Goal: Task Accomplishment & Management: Manage account settings

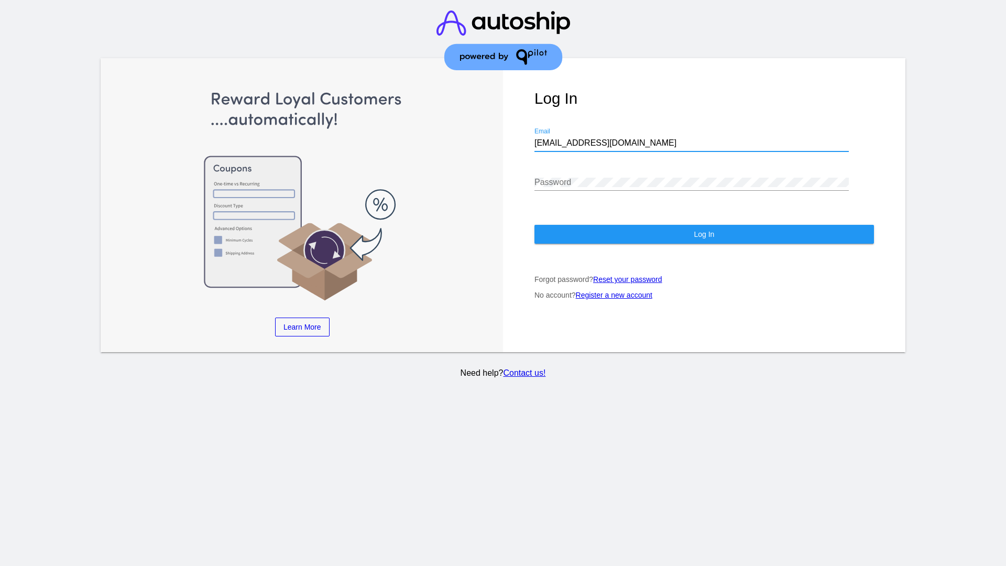
type input "[EMAIL_ADDRESS][DOMAIN_NAME]"
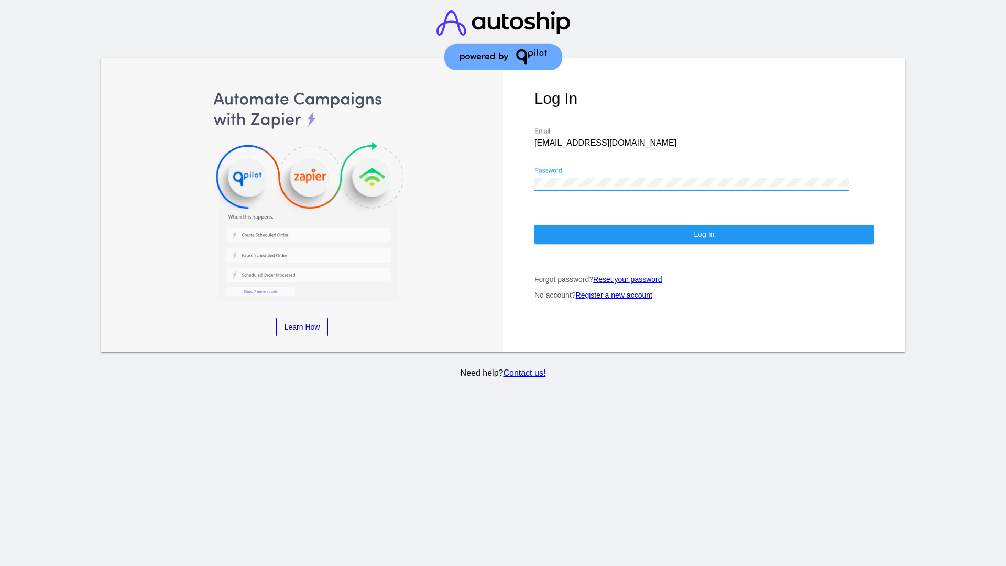
click at [704, 234] on span "Log In" at bounding box center [704, 234] width 20 height 8
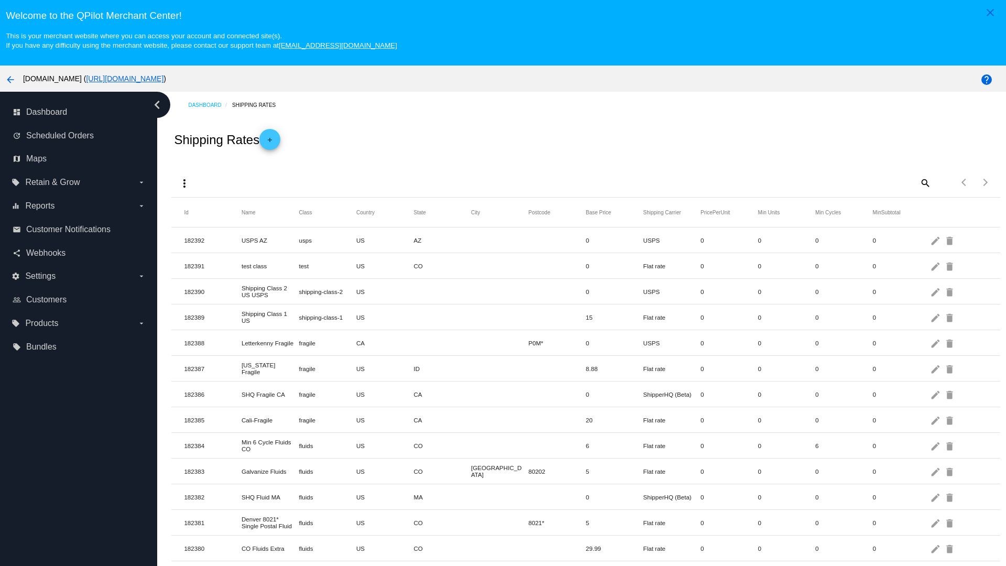
click at [273, 139] on mat-icon "add" at bounding box center [270, 142] width 13 height 13
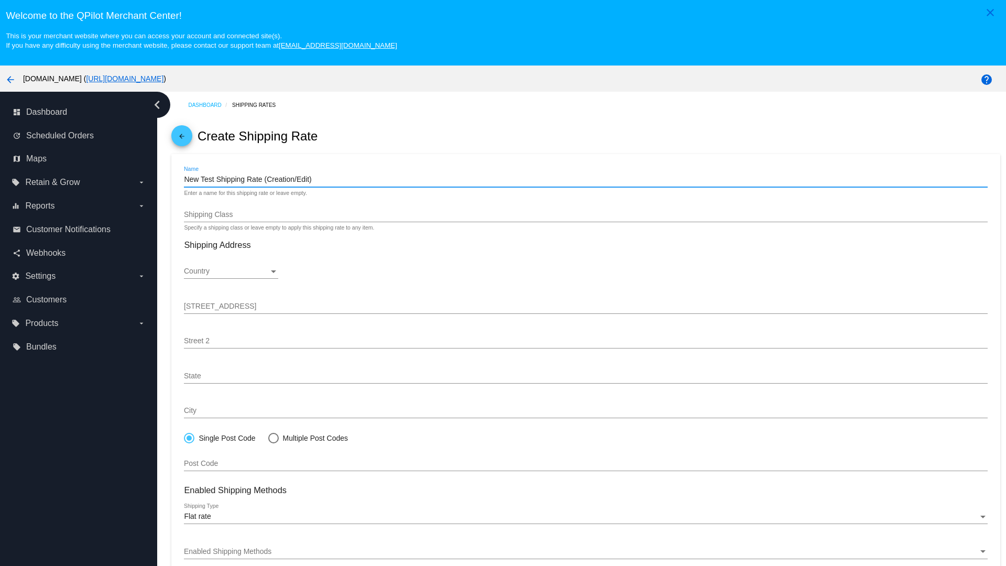
type input "New Test Shipping Rate (Creation/Edit)"
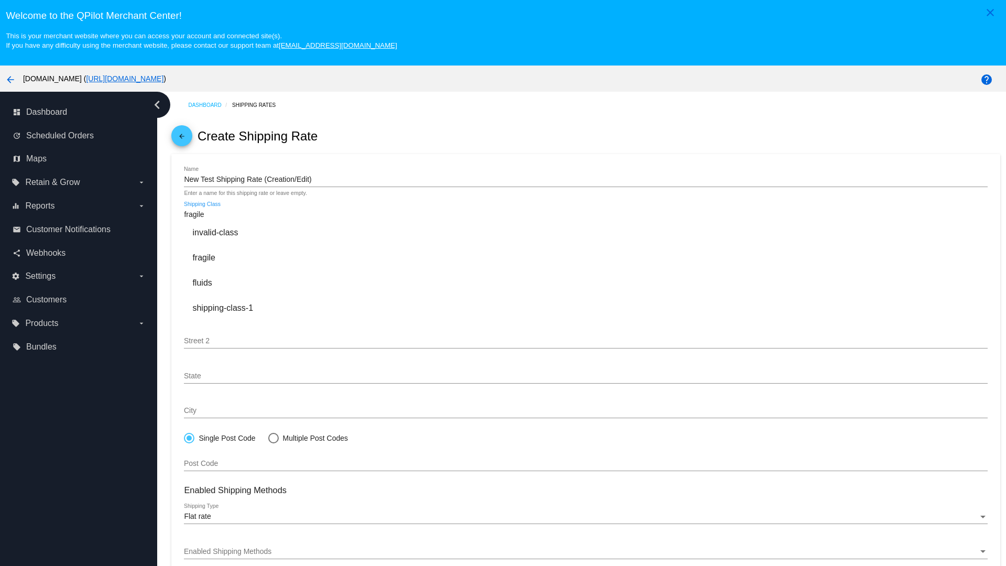
type input "fragile"
click at [586, 257] on div "fragile" at bounding box center [586, 257] width 804 height 25
click at [231, 272] on div "Country" at bounding box center [226, 271] width 85 height 8
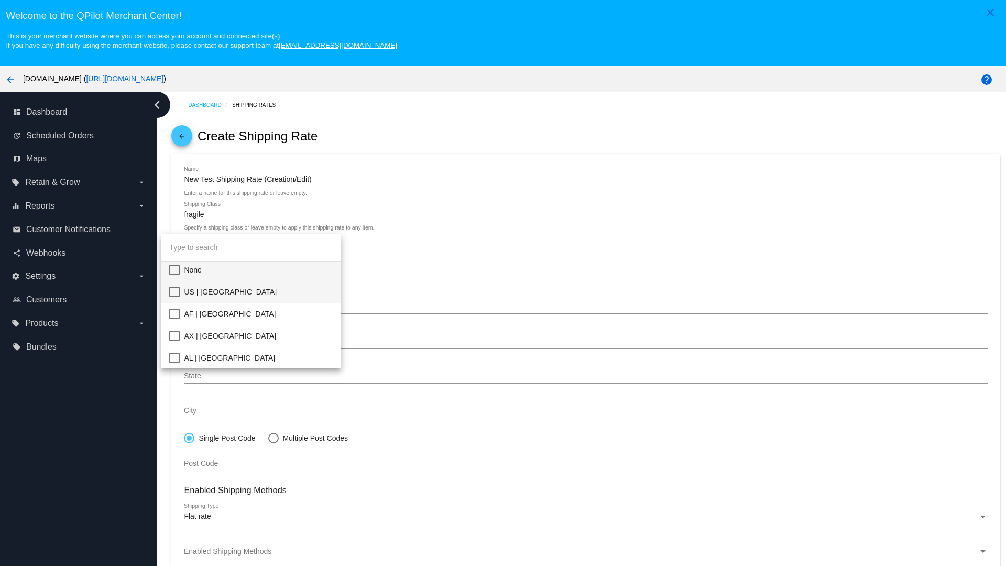
click at [258, 292] on span "US | USA" at bounding box center [258, 292] width 149 height 22
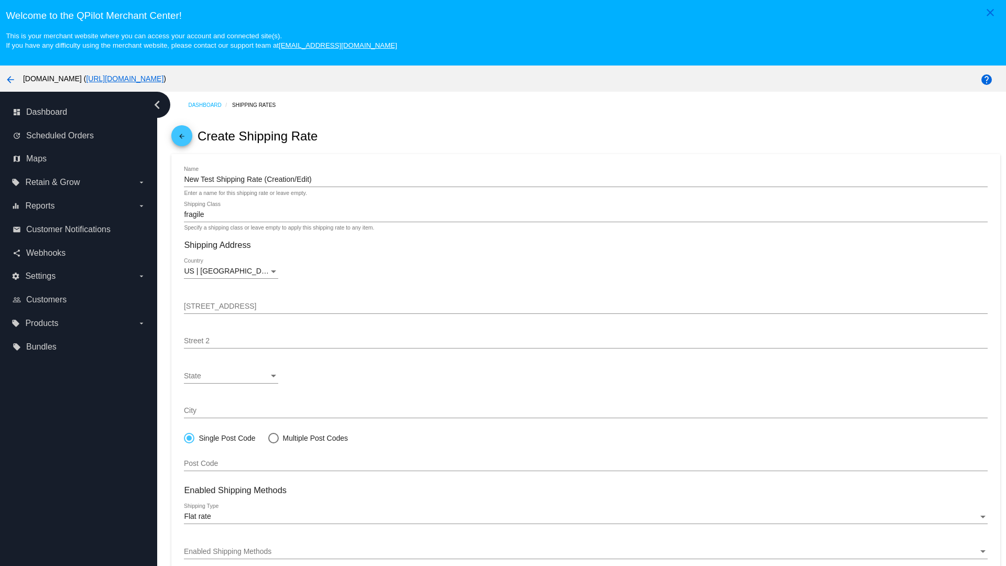
click at [231, 376] on div "State" at bounding box center [226, 376] width 85 height 8
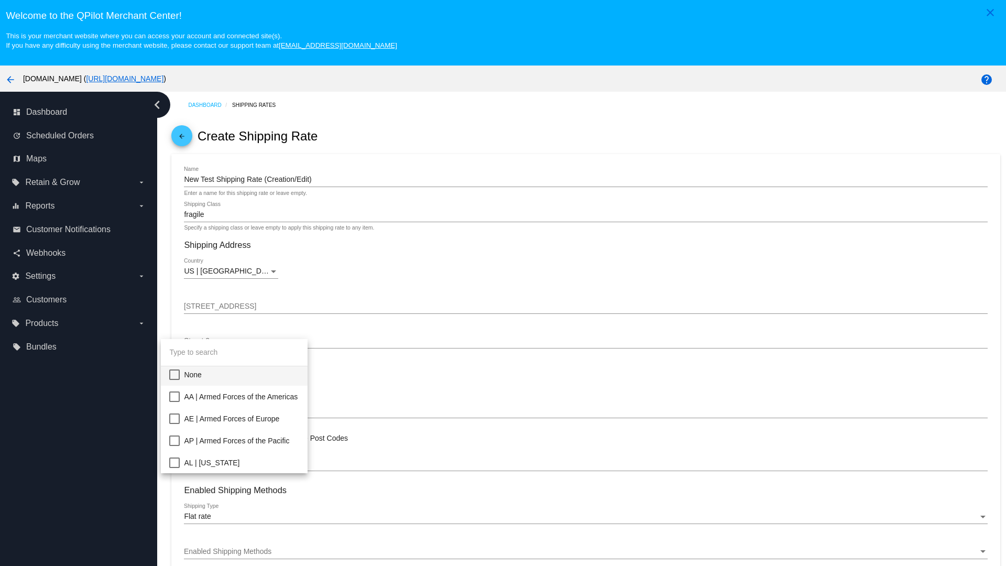
click at [258, 562] on span "CA | California" at bounding box center [241, 573] width 115 height 22
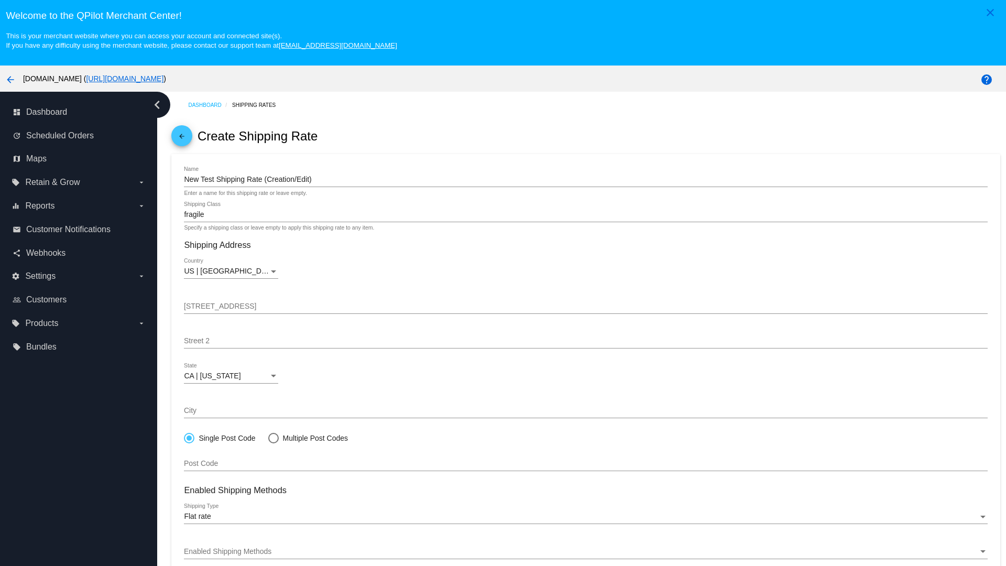
scroll to position [167, 0]
click at [586, 551] on div "Enabled Shipping Methods" at bounding box center [581, 552] width 794 height 8
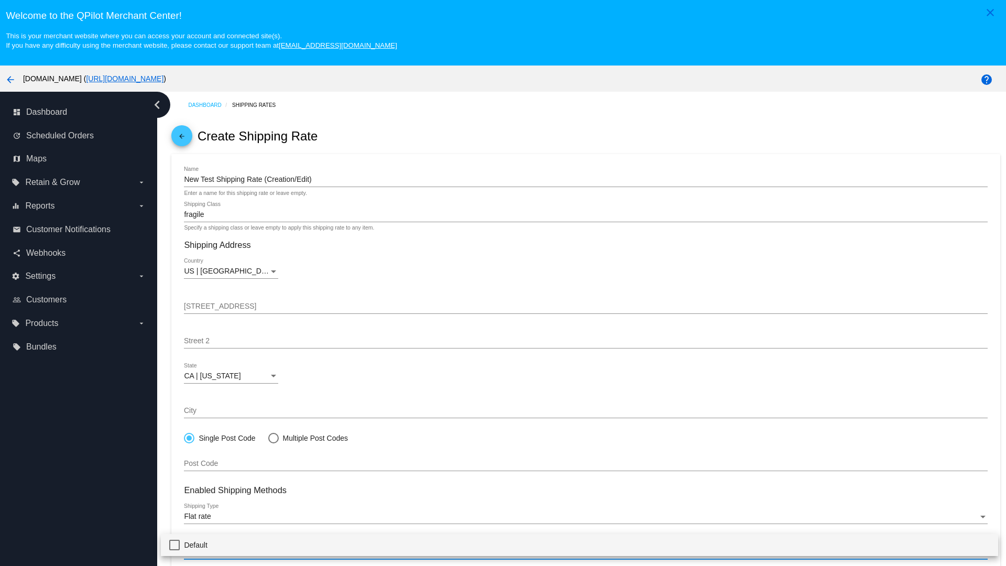
click at [580, 545] on span "Default" at bounding box center [587, 545] width 806 height 22
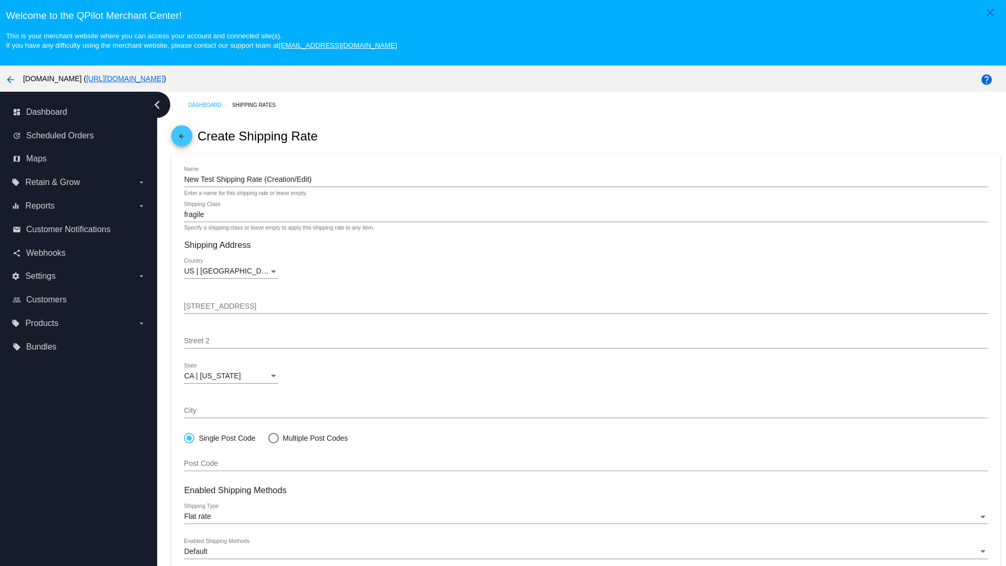
scroll to position [66, 0]
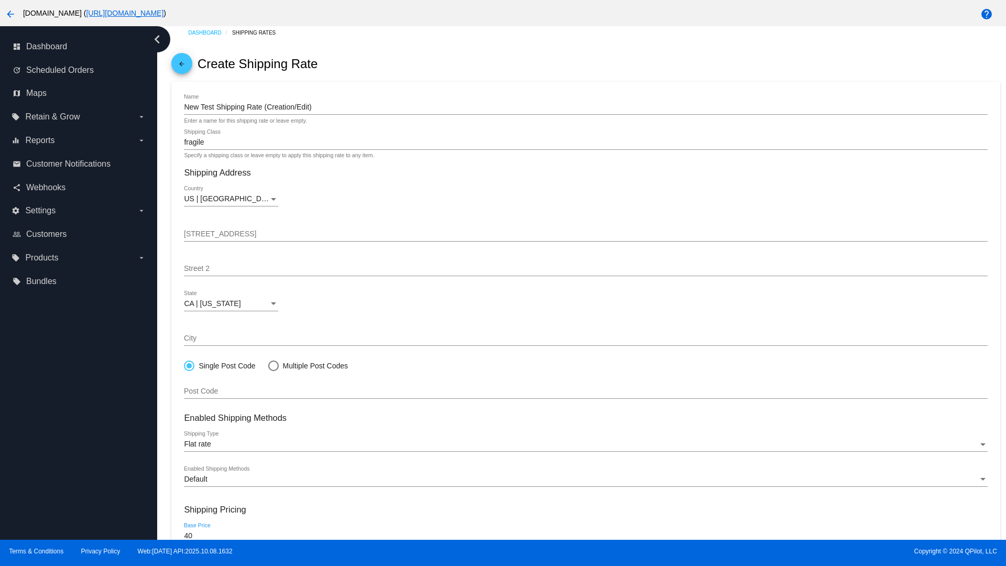
type input "40"
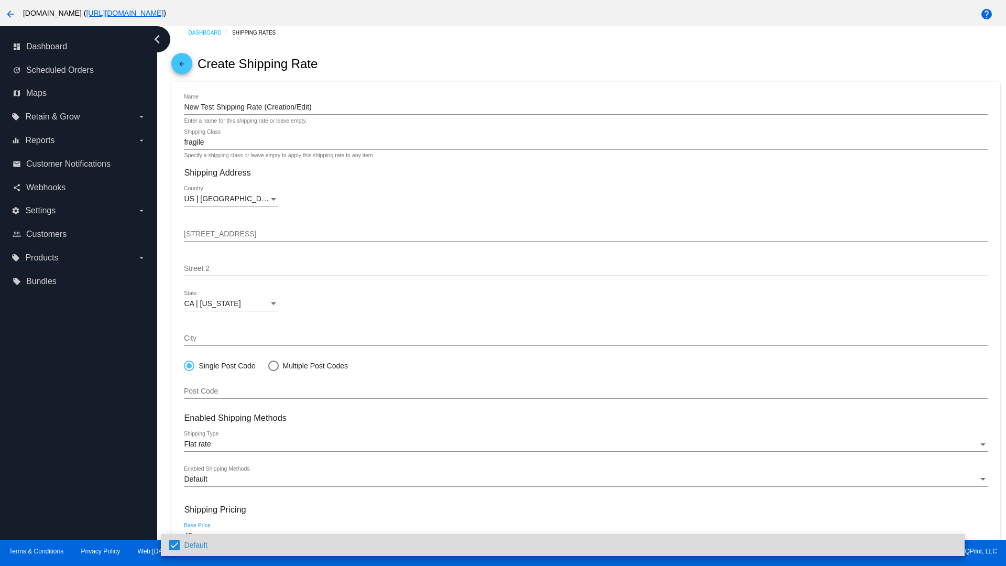
scroll to position [112, 0]
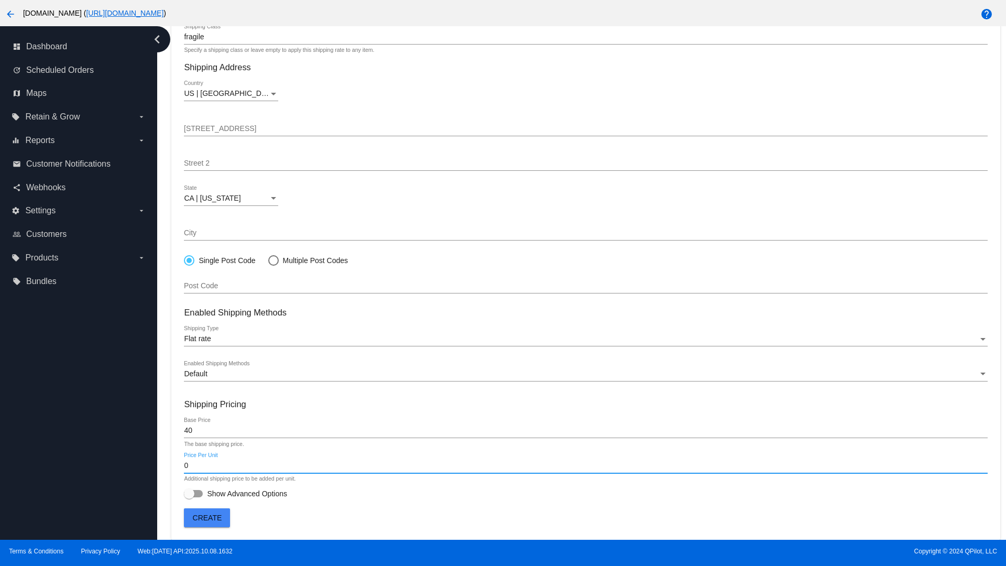
type input "0"
click at [235, 494] on span "Show Advanced Options" at bounding box center [247, 494] width 80 height 10
click at [189, 497] on input "Show Advanced Options" at bounding box center [189, 497] width 1 height 1
checkbox input "true"
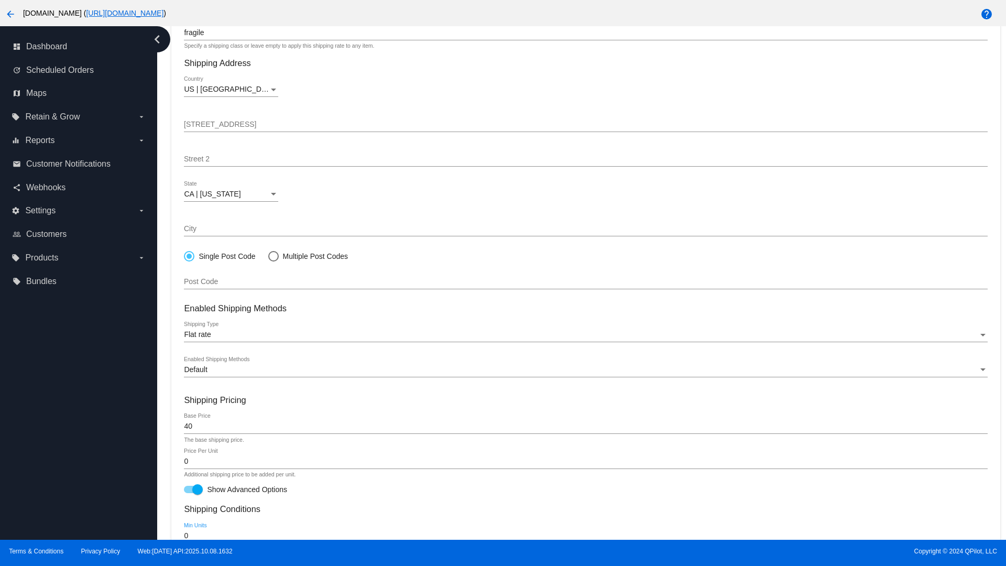
type input "0"
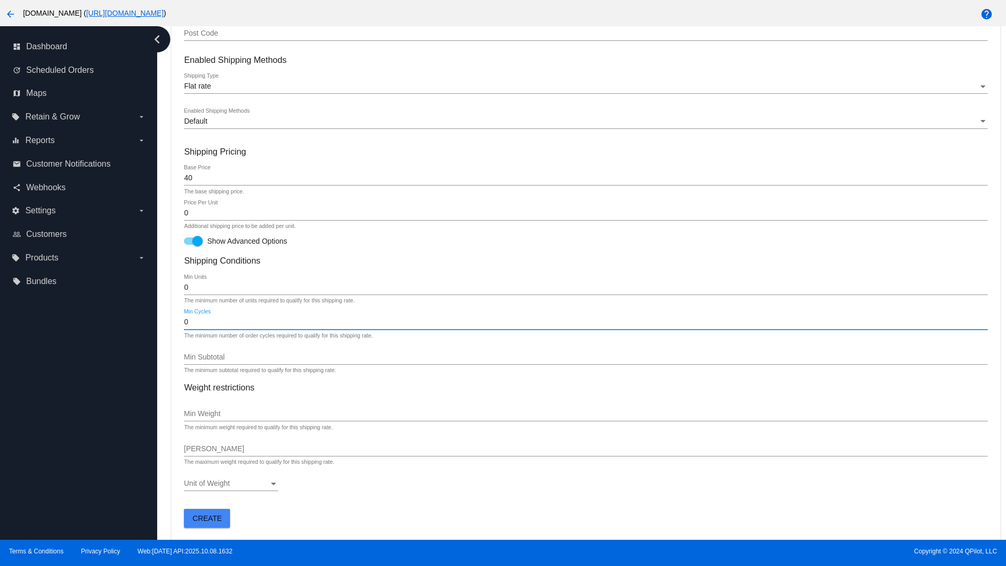
type input "0"
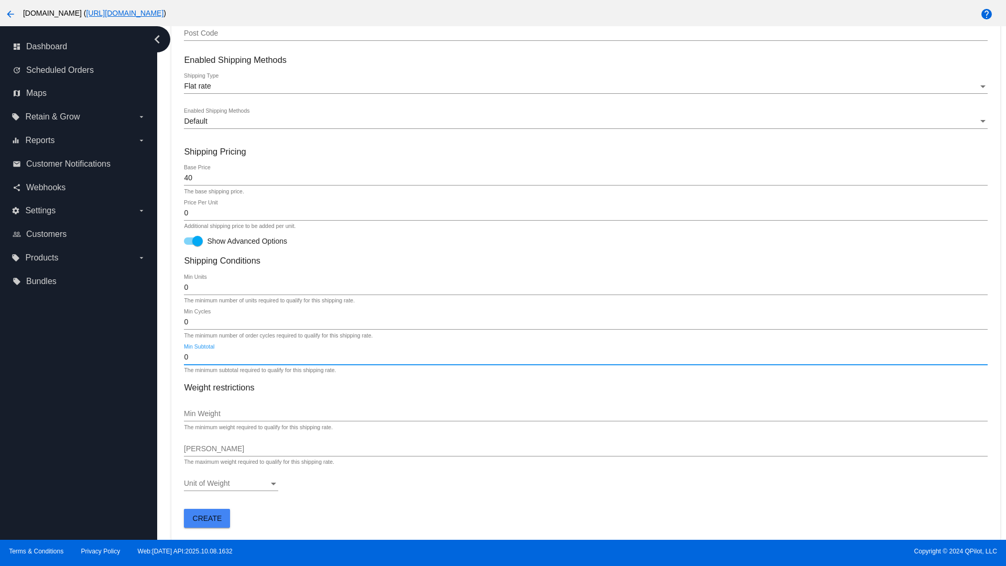
type input "0"
click at [207, 518] on span "Create" at bounding box center [207, 518] width 29 height 8
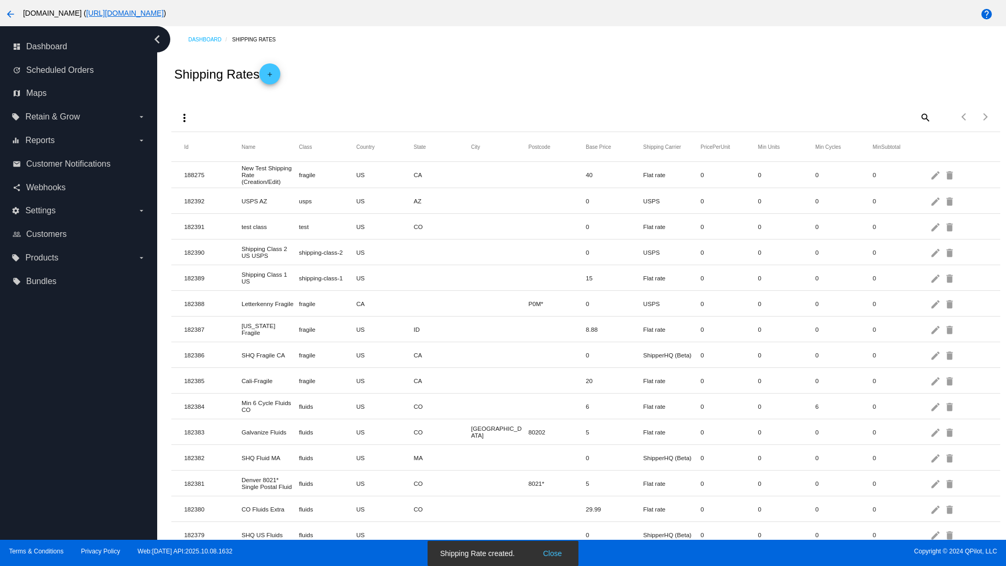
click at [937, 175] on mat-icon "edit" at bounding box center [936, 175] width 13 height 16
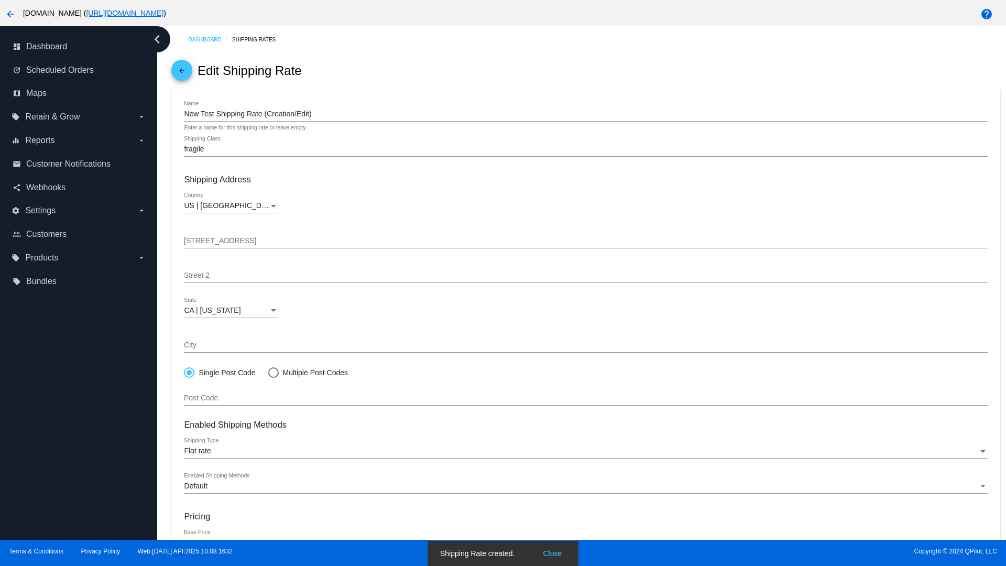
click at [273, 372] on div at bounding box center [273, 372] width 0 height 0
click at [268, 372] on input "Multiple Post Codes" at bounding box center [268, 372] width 1 height 1
radio input "true"
click at [219, 394] on span "Add Post Codes" at bounding box center [218, 395] width 53 height 8
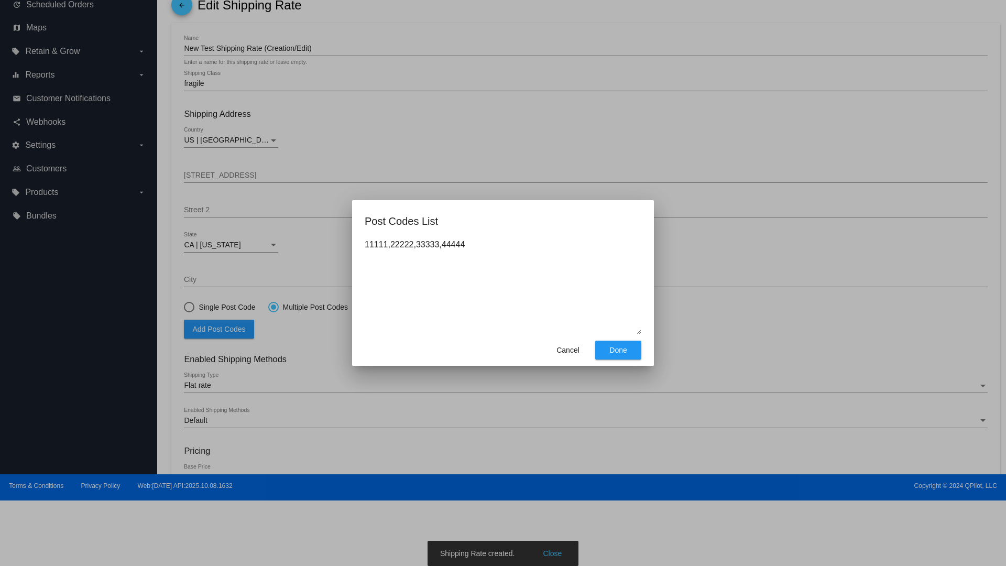
type textarea "11111,22222,33333,44444"
click at [619, 350] on span "Done" at bounding box center [618, 350] width 17 height 8
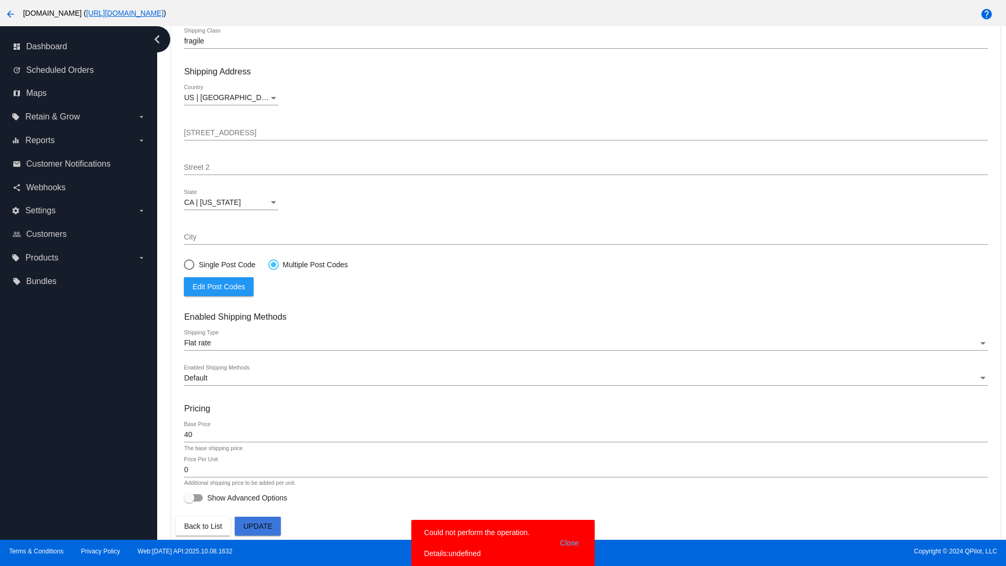
click at [273, 264] on div at bounding box center [273, 264] width 5 height 5
click at [268, 264] on input "Multiple Post Codes" at bounding box center [268, 264] width 1 height 1
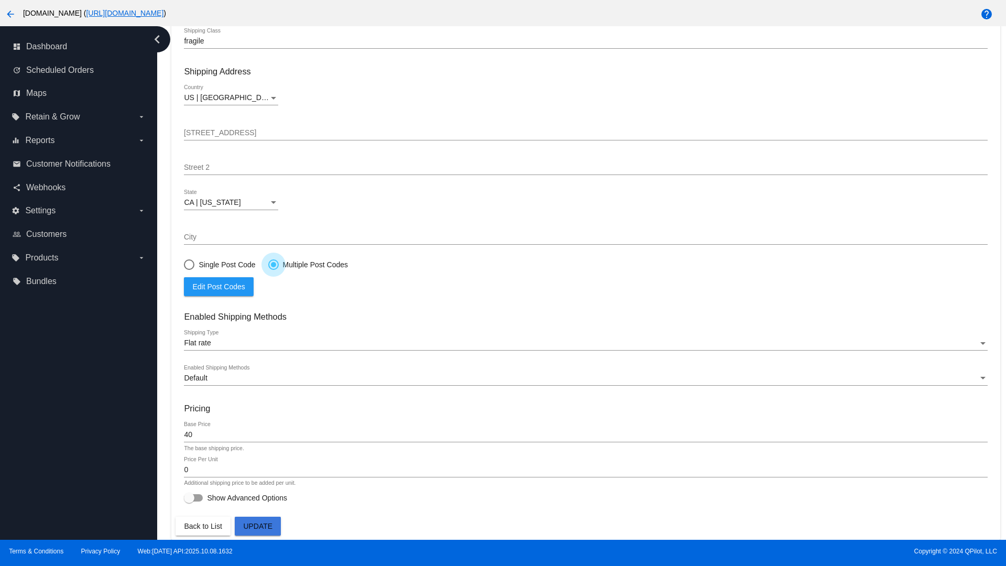
click at [219, 286] on span "Edit Post Codes" at bounding box center [218, 287] width 52 height 8
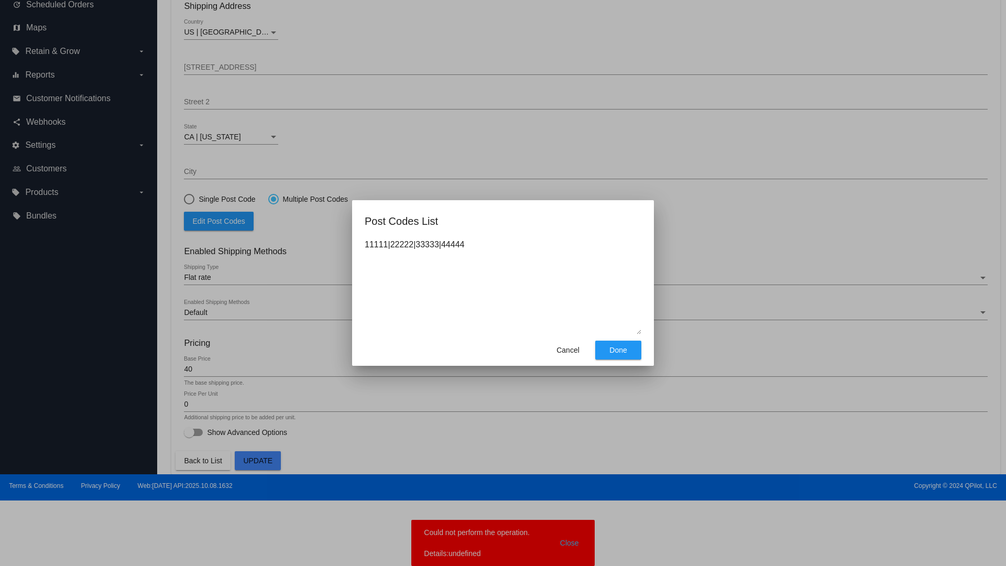
type textarea "11111|22222|33333|44444"
click at [619, 350] on span "Done" at bounding box center [618, 350] width 17 height 8
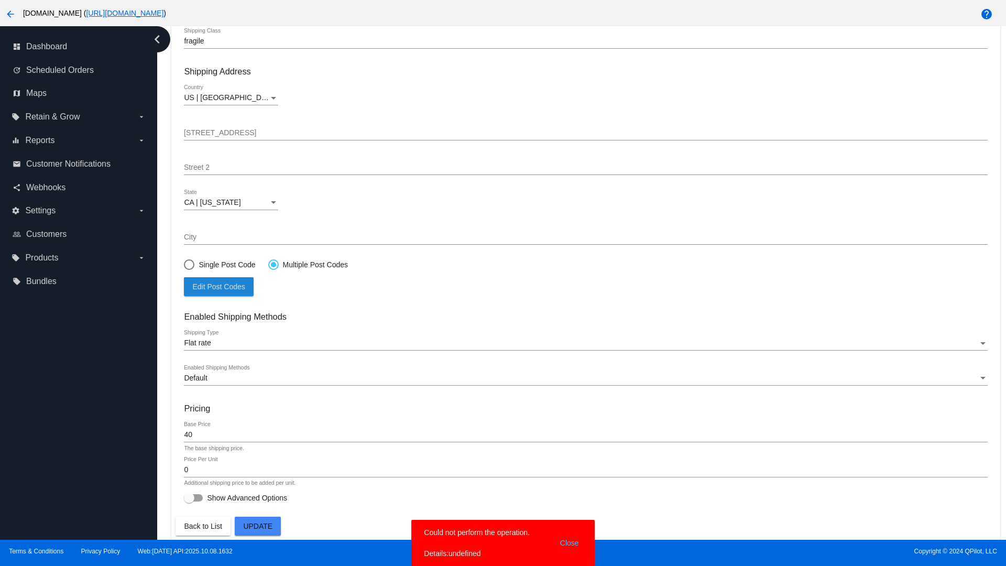
click at [258, 526] on span "Update" at bounding box center [257, 526] width 29 height 8
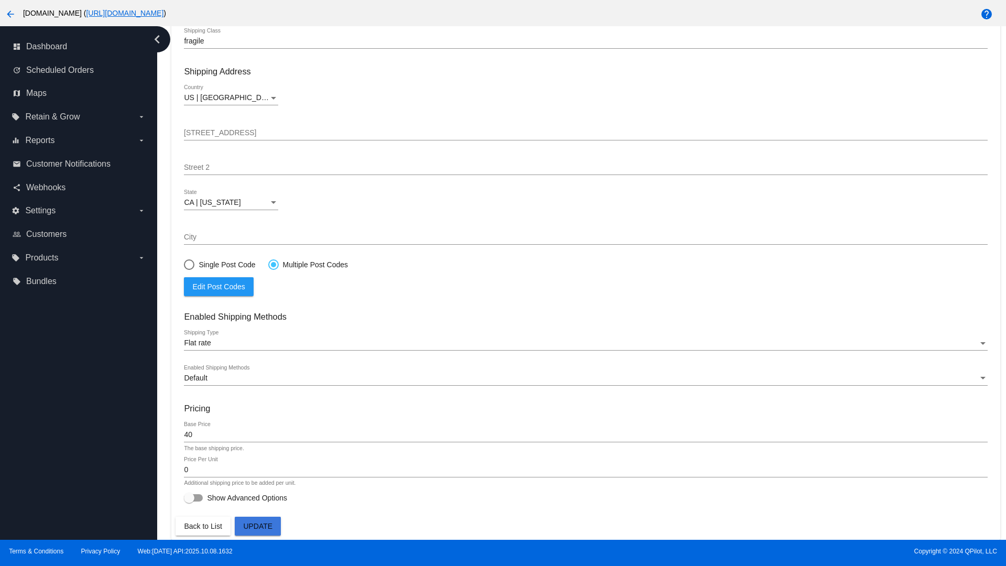
click at [273, 264] on div at bounding box center [273, 264] width 5 height 5
click at [268, 264] on input "Multiple Post Codes" at bounding box center [268, 264] width 1 height 1
click at [219, 286] on span "Edit Post Codes" at bounding box center [218, 287] width 52 height 8
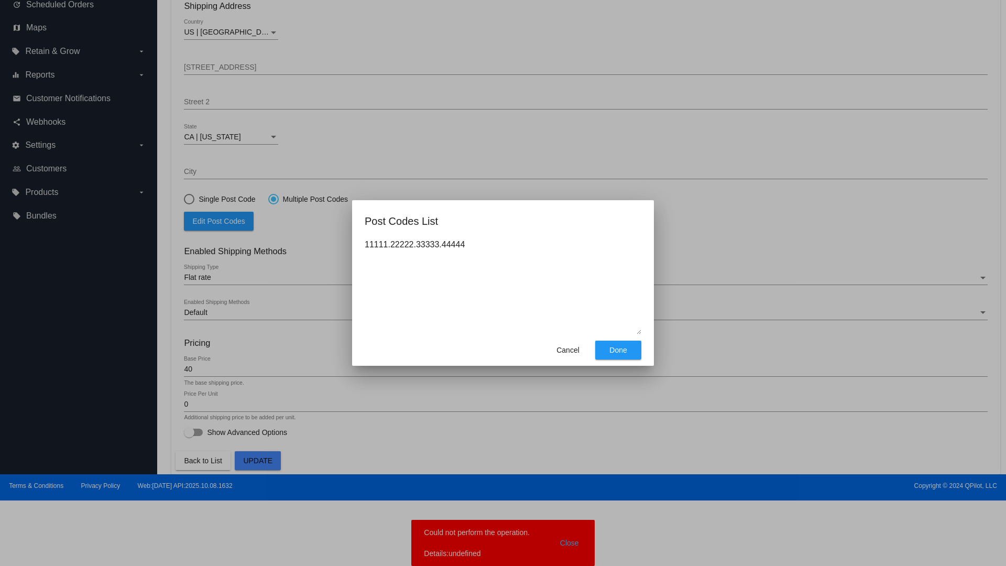
type textarea "11111.22222.33333.44444"
click at [619, 350] on span "Done" at bounding box center [618, 350] width 17 height 8
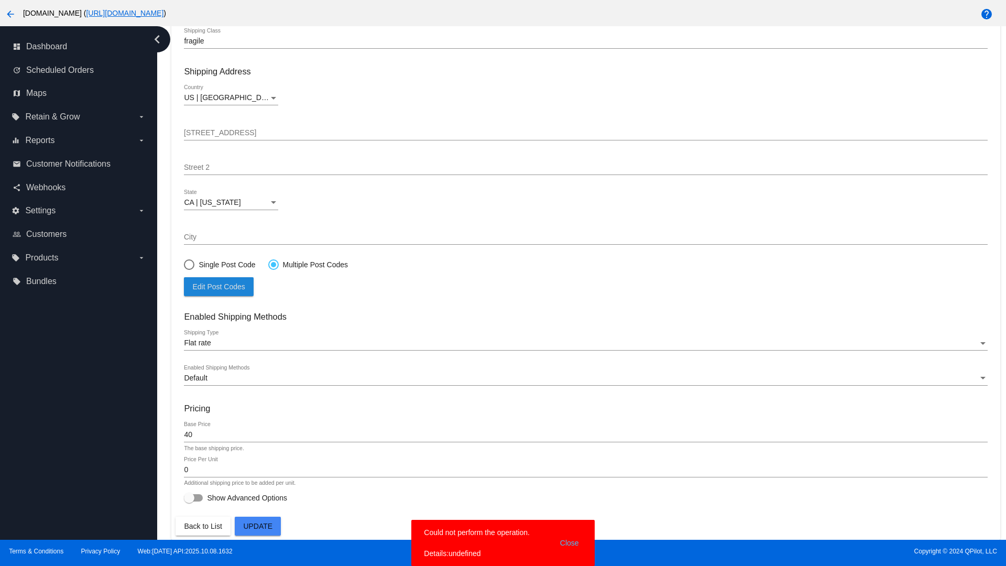
click at [258, 526] on span "Update" at bounding box center [257, 526] width 29 height 8
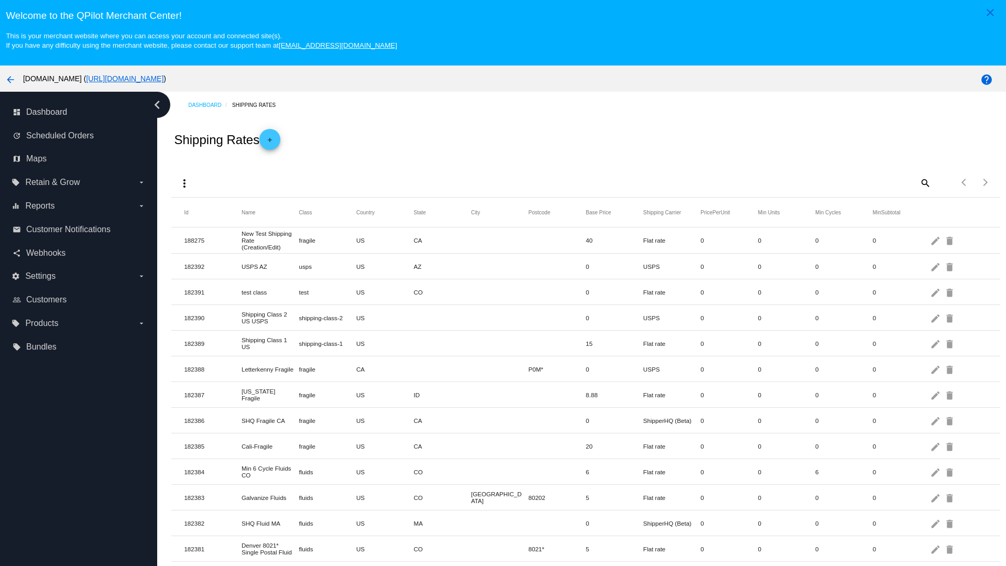
click at [951, 240] on mat-icon "delete" at bounding box center [951, 240] width 13 height 16
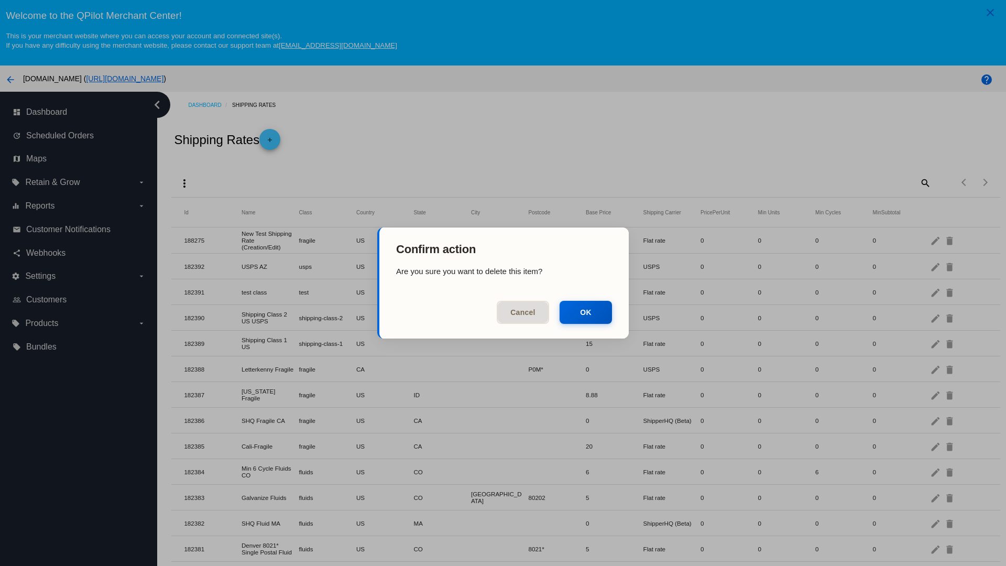
click at [586, 312] on button "OK" at bounding box center [586, 312] width 52 height 23
